Goal: Check status: Check status

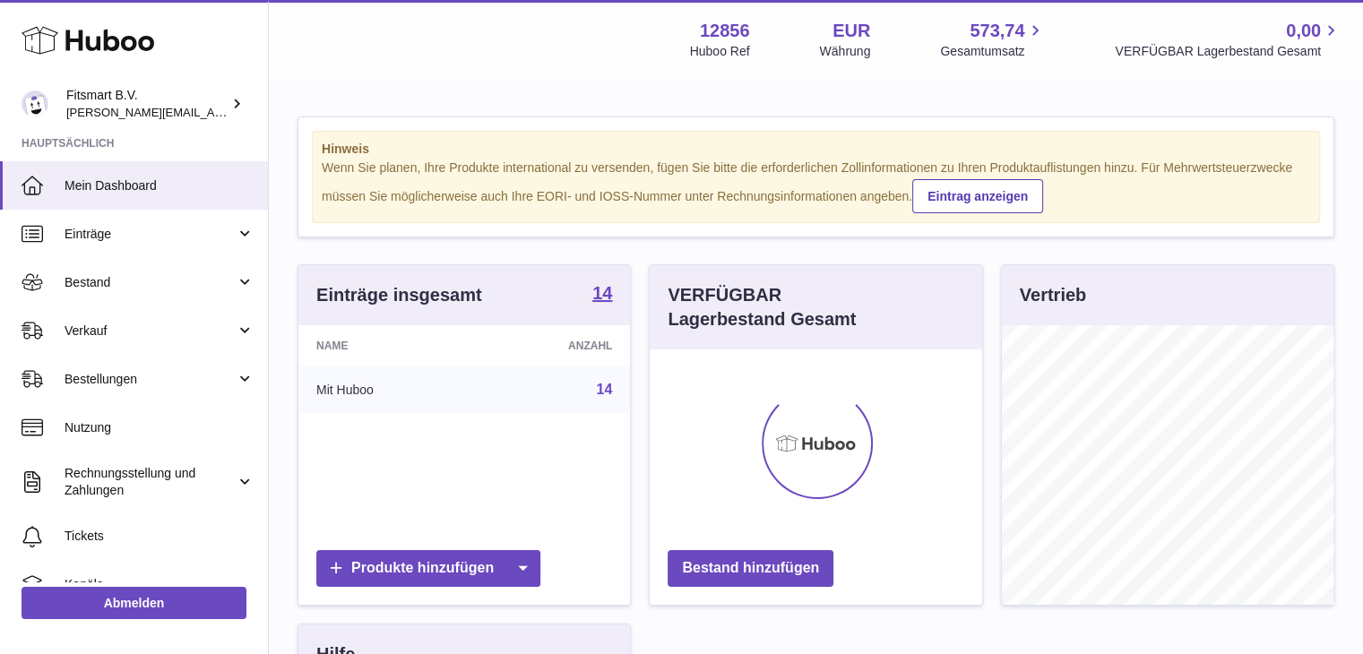
scroll to position [280, 332]
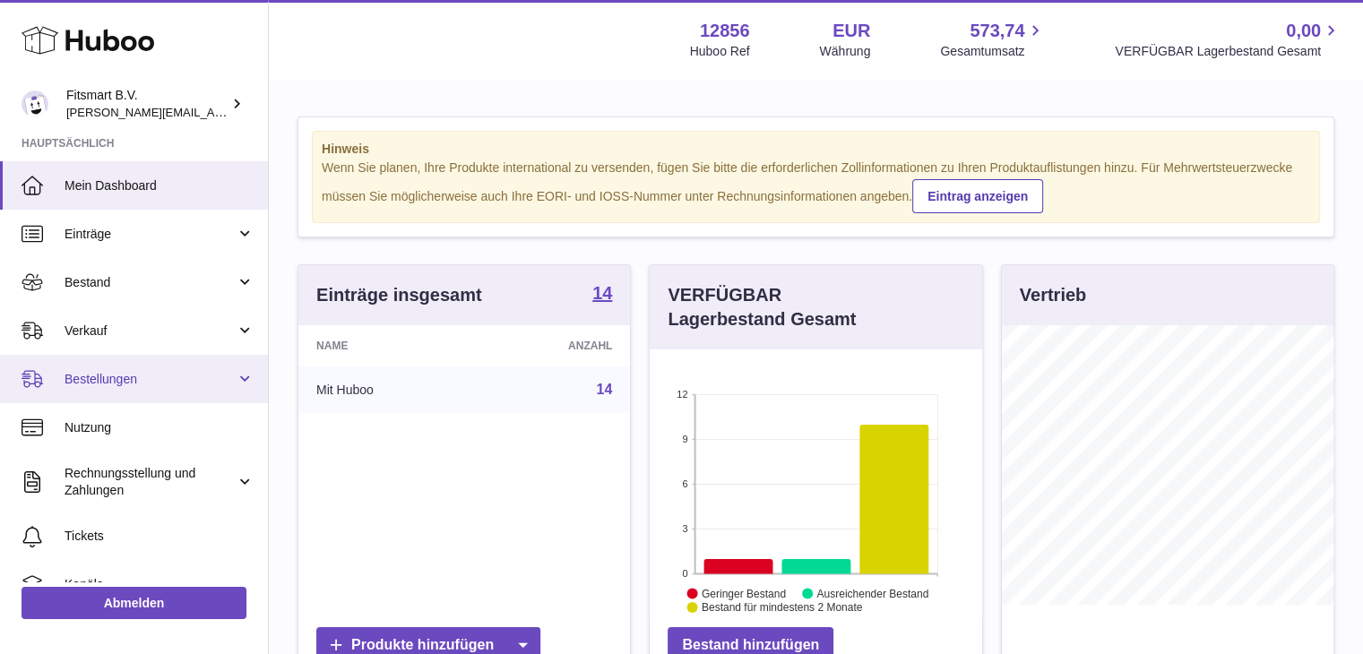
click at [113, 374] on span "Bestellungen" at bounding box center [150, 379] width 171 height 17
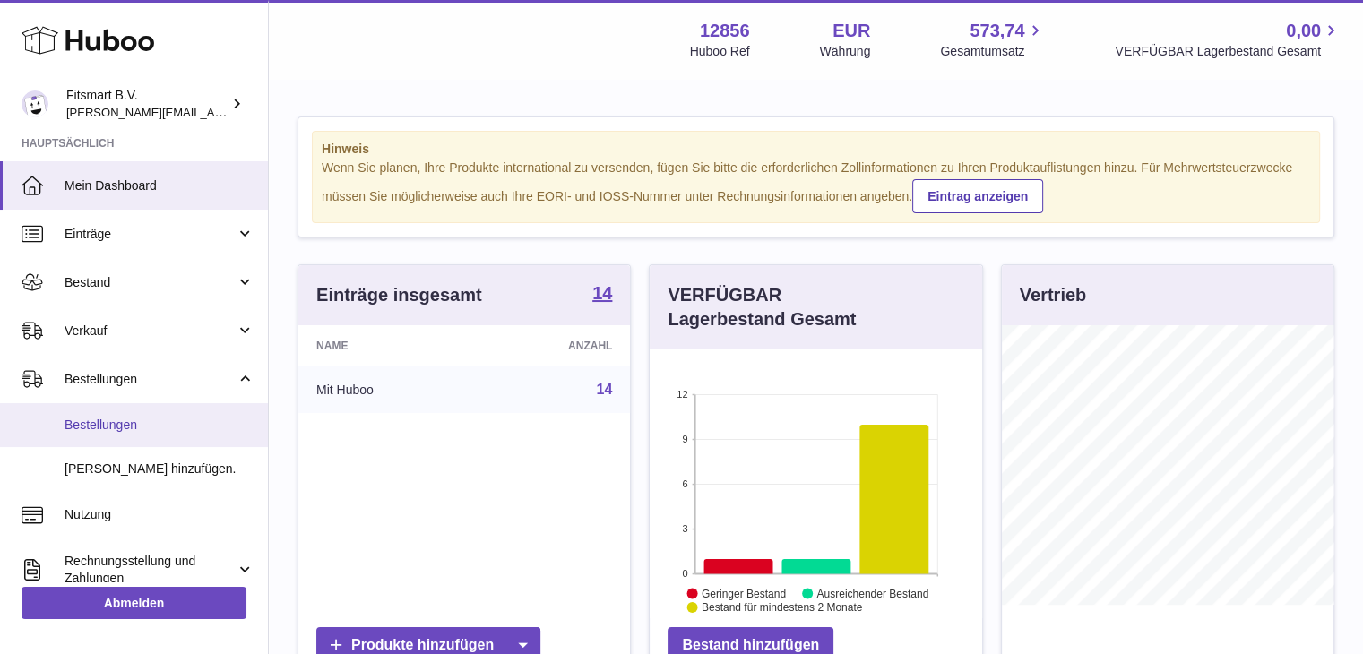
click at [103, 414] on link "Bestellungen" at bounding box center [134, 425] width 268 height 44
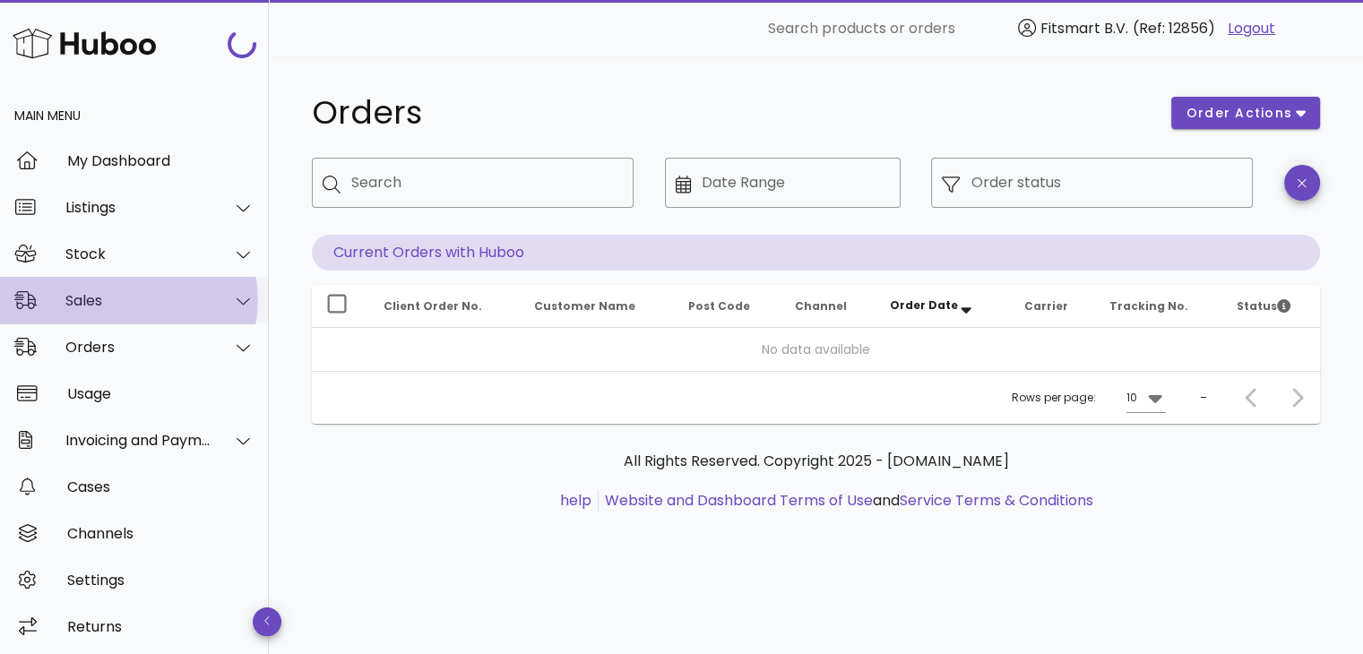
click at [104, 288] on div "Sales" at bounding box center [134, 300] width 269 height 47
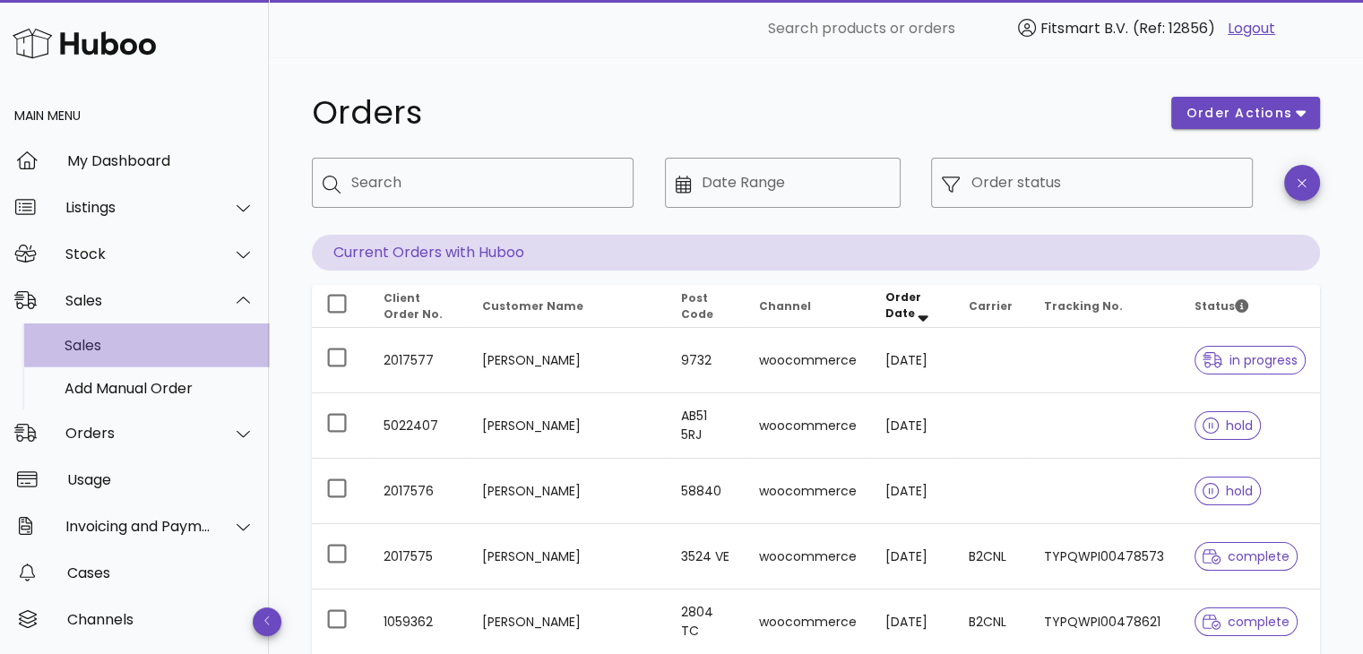
click at [90, 344] on div "Sales" at bounding box center [160, 345] width 190 height 17
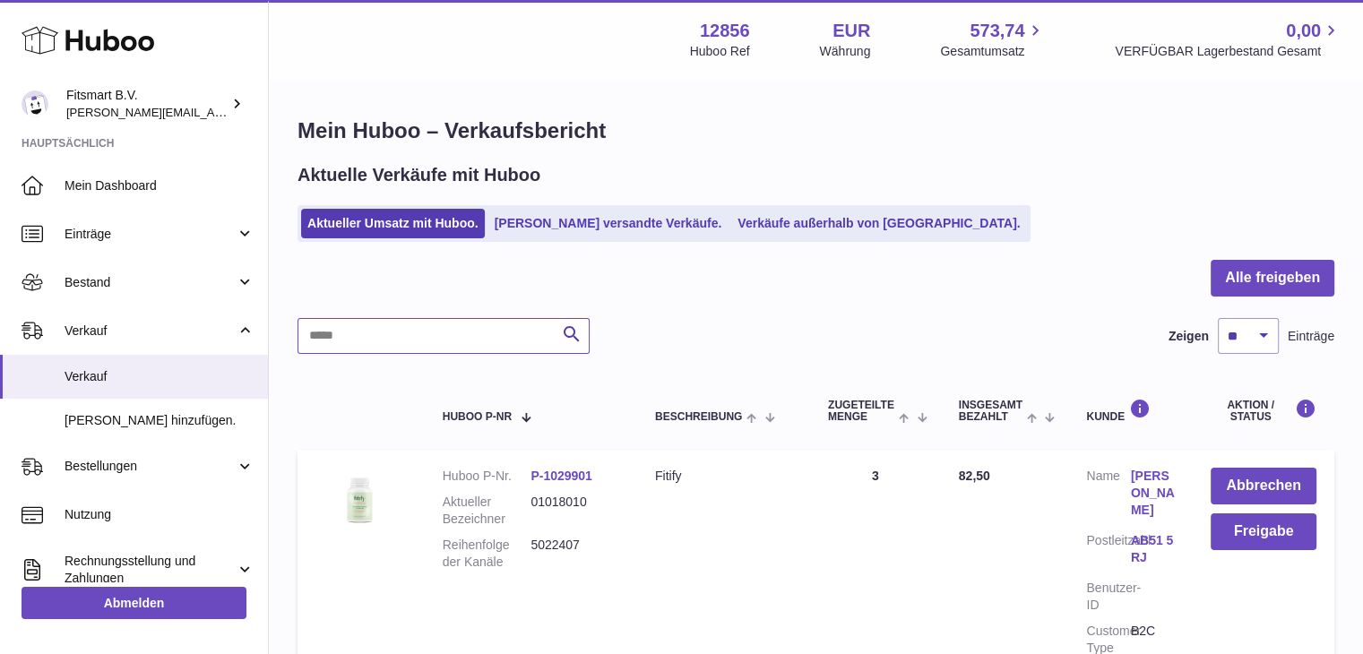
click at [452, 332] on input "text" at bounding box center [443, 336] width 292 height 36
click at [528, 219] on link "[PERSON_NAME] versandte Verkäufe." at bounding box center [608, 224] width 240 height 30
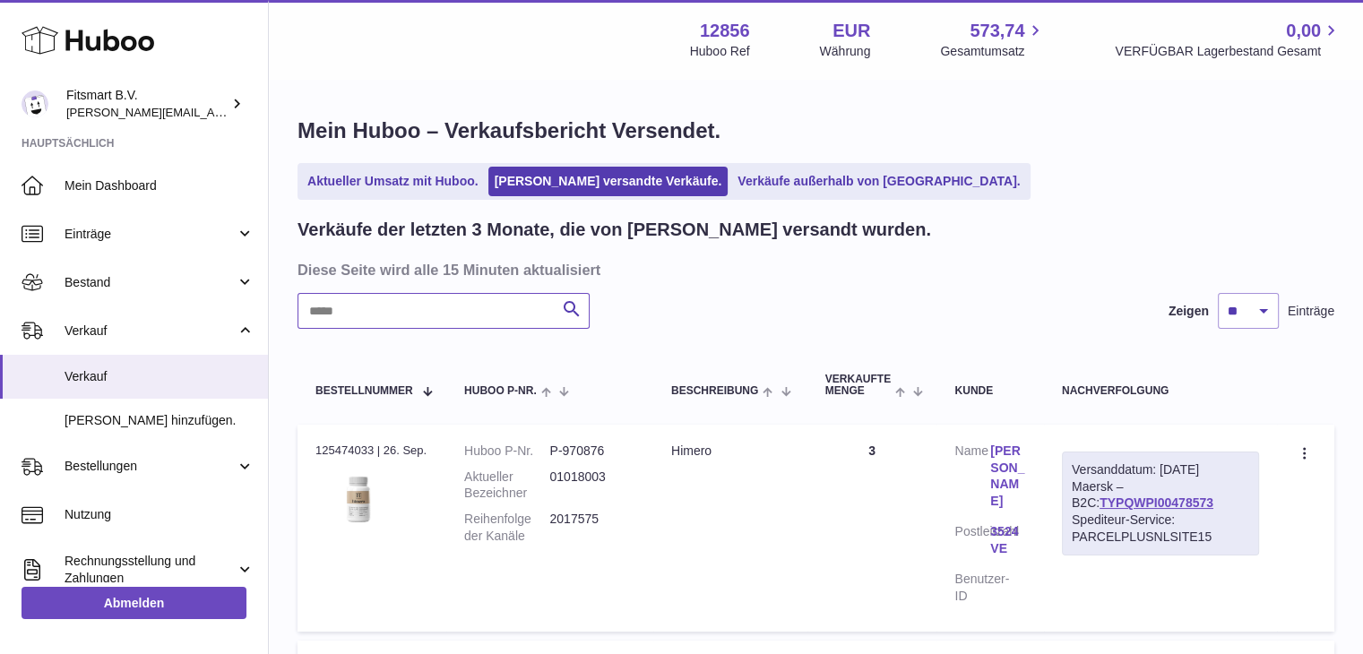
click at [412, 314] on input "text" at bounding box center [443, 311] width 292 height 36
paste input "*******"
type input "*******"
click at [1149, 496] on link "LA355889023NL" at bounding box center [1165, 503] width 96 height 14
click at [590, 517] on dd "2016804" at bounding box center [591, 528] width 85 height 34
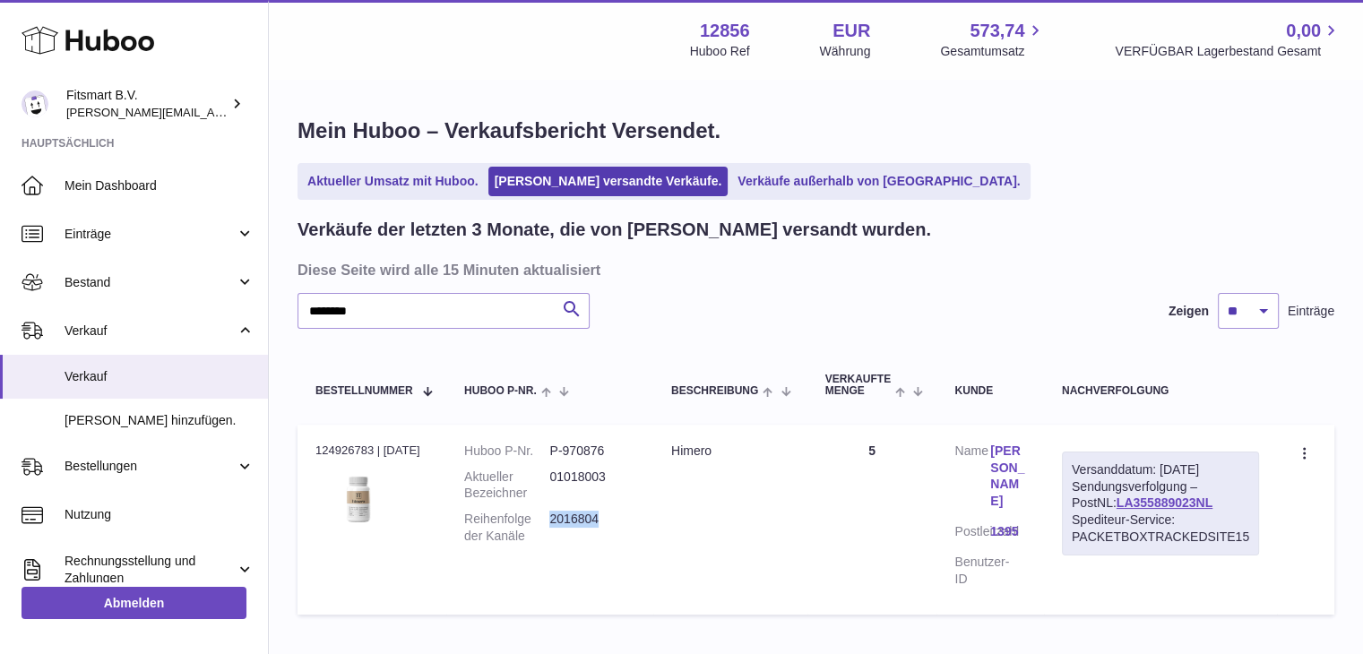
click at [590, 517] on dd "2016804" at bounding box center [591, 528] width 85 height 34
copy dd "2016804"
click at [1003, 456] on link "[PERSON_NAME]" at bounding box center [1008, 477] width 36 height 68
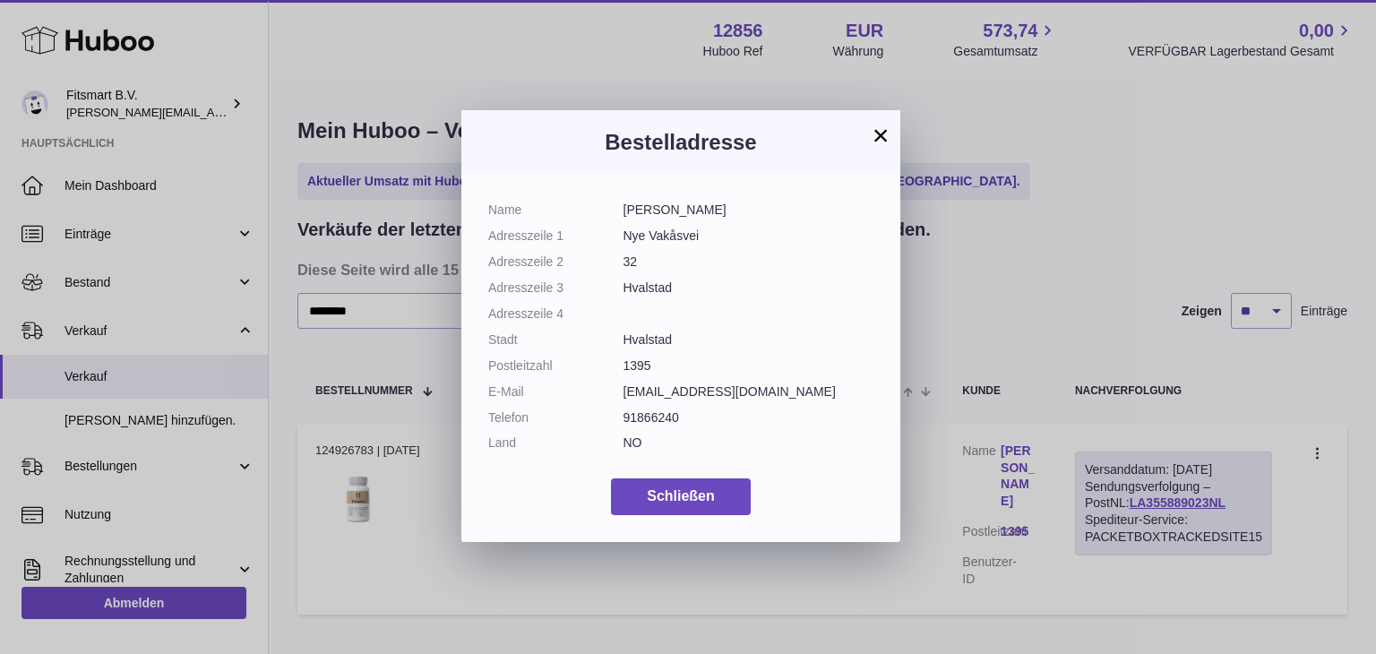
click at [881, 134] on button "×" at bounding box center [881, 136] width 22 height 22
